Goal: Task Accomplishment & Management: Complete application form

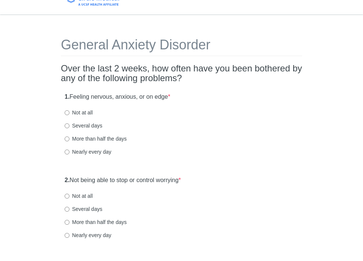
scroll to position [16, 0]
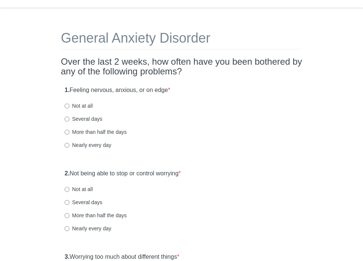
click at [96, 139] on div "1. Feeling nervous, anxious, or on edge * Not at all Several days More than hal…" at bounding box center [181, 121] width 241 height 78
click at [96, 145] on label "Nearly every day" at bounding box center [88, 144] width 47 height 7
click at [69, 145] on input "Nearly every day" at bounding box center [67, 145] width 5 height 5
radio input "true"
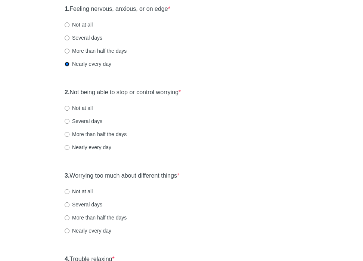
scroll to position [98, 0]
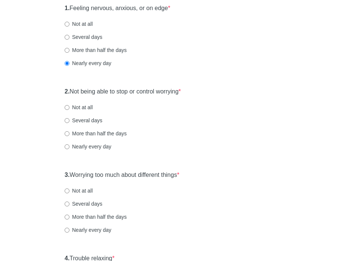
click at [97, 131] on label "More than half the days" at bounding box center [96, 133] width 62 height 7
click at [69, 131] on input "More than half the days" at bounding box center [67, 133] width 5 height 5
radio input "true"
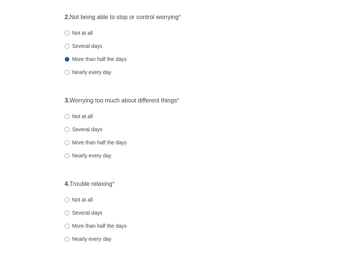
scroll to position [173, 0]
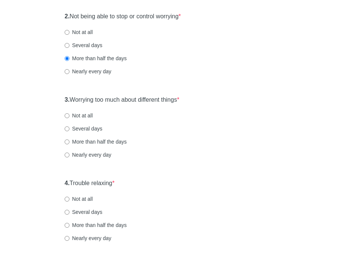
click at [93, 154] on label "Nearly every day" at bounding box center [88, 154] width 47 height 7
click at [69, 154] on input "Nearly every day" at bounding box center [67, 154] width 5 height 5
radio input "true"
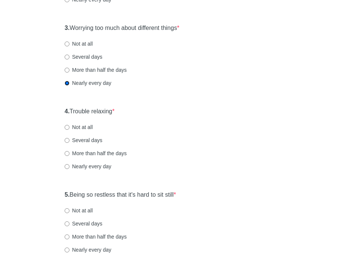
scroll to position [265, 0]
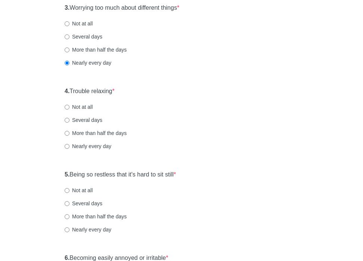
click at [99, 150] on div "4. Trouble relaxing * Not at all Several days More than half the days Nearly ev…" at bounding box center [181, 122] width 241 height 78
click at [99, 148] on label "Nearly every day" at bounding box center [88, 145] width 47 height 7
click at [69, 148] on input "Nearly every day" at bounding box center [67, 146] width 5 height 5
radio input "true"
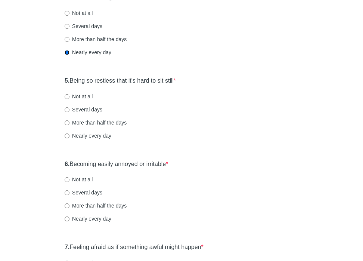
scroll to position [362, 0]
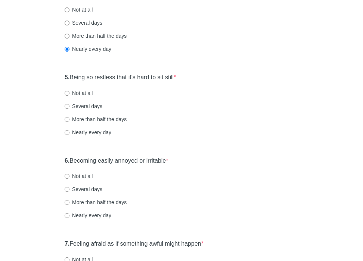
click at [85, 129] on label "Nearly every day" at bounding box center [88, 131] width 47 height 7
click at [69, 130] on input "Nearly every day" at bounding box center [67, 132] width 5 height 5
radio input "true"
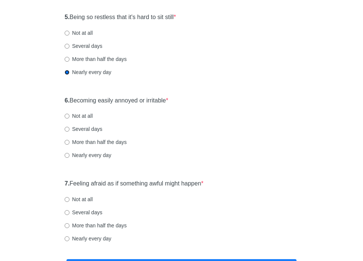
scroll to position [421, 0]
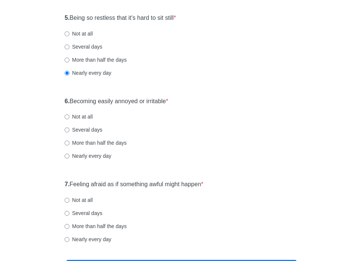
click at [92, 143] on label "More than half the days" at bounding box center [96, 142] width 62 height 7
click at [69, 143] on input "More than half the days" at bounding box center [67, 142] width 5 height 5
radio input "true"
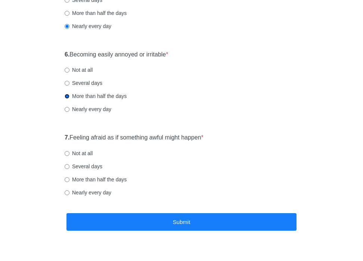
scroll to position [470, 0]
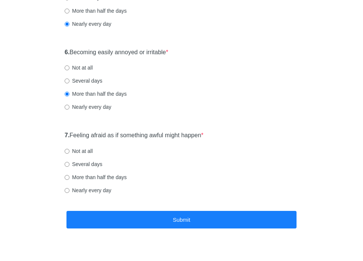
click at [87, 190] on label "Nearly every day" at bounding box center [88, 189] width 47 height 7
click at [69, 190] on input "Nearly every day" at bounding box center [67, 190] width 5 height 5
radio input "true"
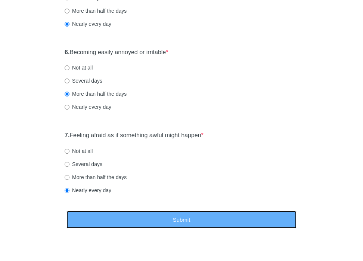
click at [122, 219] on button "Submit" at bounding box center [181, 220] width 230 height 18
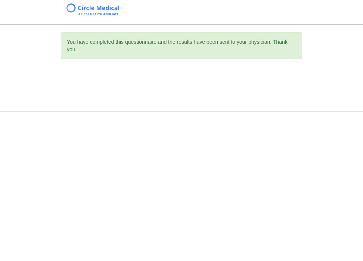
scroll to position [0, 0]
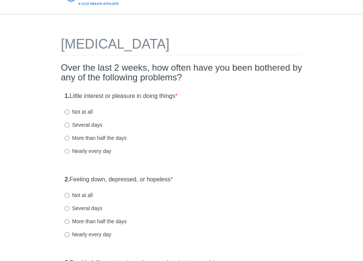
scroll to position [13, 0]
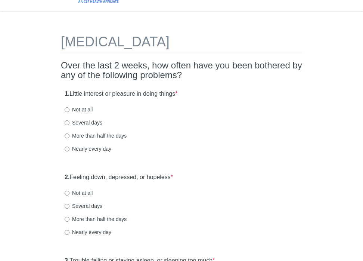
click at [90, 136] on label "More than half the days" at bounding box center [96, 135] width 62 height 7
click at [69, 136] on input "More than half the days" at bounding box center [67, 135] width 5 height 5
radio input "true"
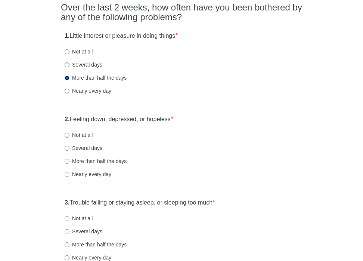
scroll to position [72, 0]
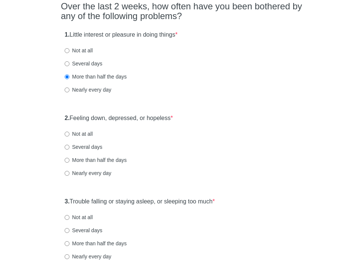
click at [88, 171] on label "Nearly every day" at bounding box center [88, 172] width 47 height 7
click at [69, 171] on input "Nearly every day" at bounding box center [67, 173] width 5 height 5
radio input "true"
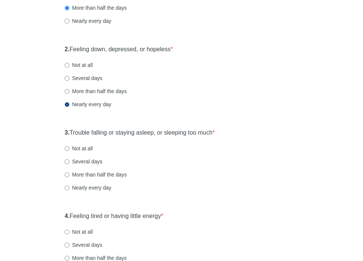
scroll to position [141, 0]
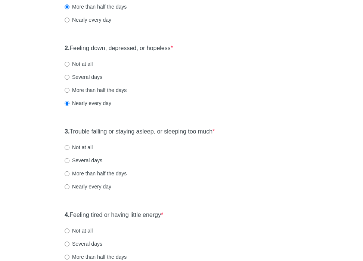
click at [93, 176] on label "More than half the days" at bounding box center [96, 172] width 62 height 7
click at [69, 176] on input "More than half the days" at bounding box center [67, 173] width 5 height 5
radio input "true"
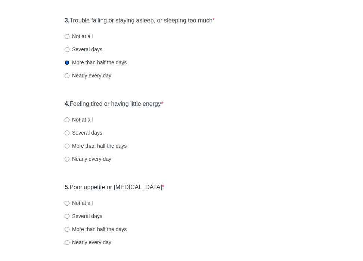
scroll to position [254, 0]
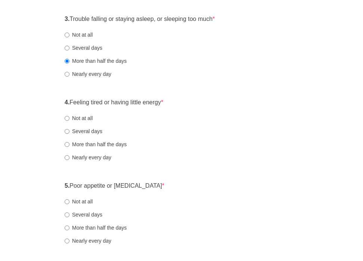
click at [88, 163] on div "4. Feeling tired or having little energy * Not at all Several days More than ha…" at bounding box center [181, 133] width 241 height 78
click at [89, 158] on label "Nearly every day" at bounding box center [88, 156] width 47 height 7
click at [69, 158] on input "Nearly every day" at bounding box center [67, 157] width 5 height 5
radio input "true"
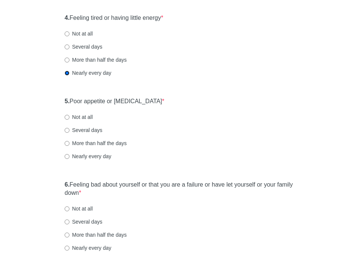
scroll to position [332, 0]
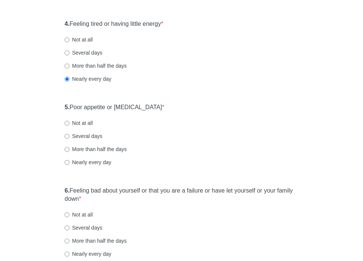
click at [75, 122] on label "Not at all" at bounding box center [79, 122] width 28 height 7
click at [69, 122] on input "Not at all" at bounding box center [67, 123] width 5 height 5
radio input "true"
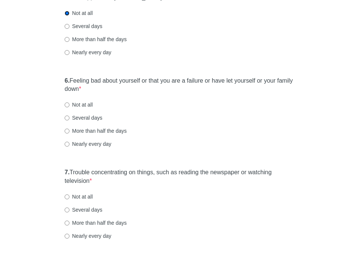
scroll to position [443, 0]
click at [101, 130] on label "More than half the days" at bounding box center [96, 129] width 62 height 7
click at [69, 130] on input "More than half the days" at bounding box center [67, 130] width 5 height 5
radio input "true"
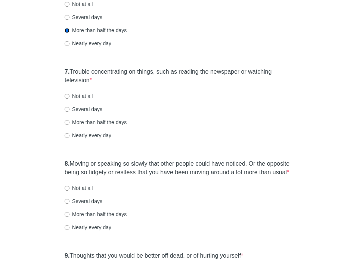
scroll to position [551, 0]
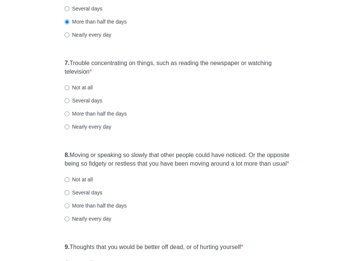
click at [92, 130] on label "Nearly every day" at bounding box center [88, 126] width 47 height 7
click at [69, 129] on input "Nearly every day" at bounding box center [67, 126] width 5 height 5
radio input "true"
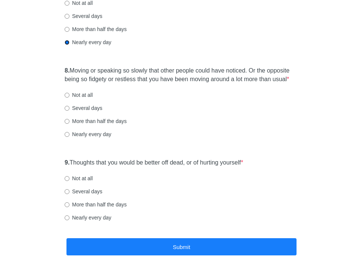
scroll to position [636, 0]
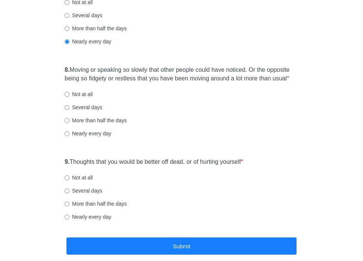
click at [85, 146] on div "8. Moving or speaking so slowly that other people could have noticed. Or the op…" at bounding box center [181, 105] width 241 height 86
click at [85, 137] on label "Nearly every day" at bounding box center [88, 133] width 47 height 7
click at [69, 136] on input "Nearly every day" at bounding box center [67, 133] width 5 height 5
radio input "true"
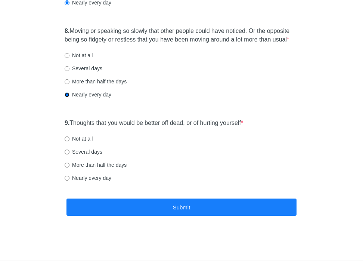
scroll to position [684, 0]
click at [83, 139] on label "Not at all" at bounding box center [79, 138] width 28 height 7
click at [69, 139] on input "Not at all" at bounding box center [67, 138] width 5 height 5
radio input "true"
click at [84, 151] on label "Several days" at bounding box center [84, 151] width 38 height 7
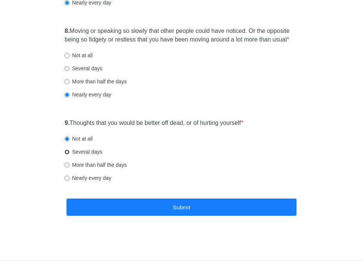
click at [69, 151] on input "Several days" at bounding box center [67, 151] width 5 height 5
radio input "true"
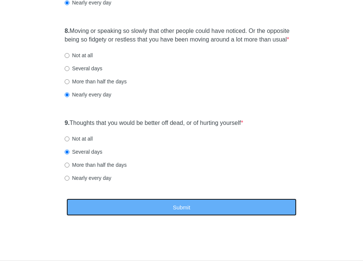
click at [195, 207] on button "Submit" at bounding box center [181, 207] width 230 height 18
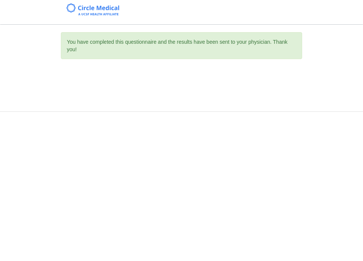
scroll to position [0, 0]
